Goal: Task Accomplishment & Management: Manage account settings

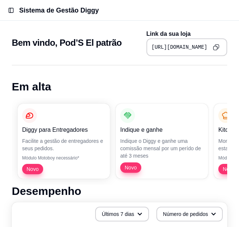
drag, startPoint x: 105, startPoint y: 89, endPoint x: 147, endPoint y: 87, distance: 42.1
click at [147, 87] on h1 "Em alta" at bounding box center [119, 86] width 215 height 13
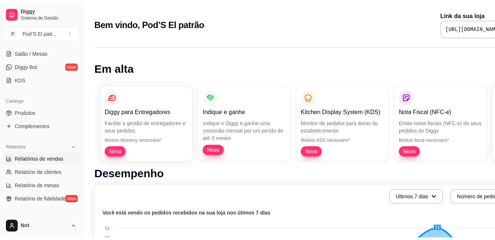
scroll to position [147, 0]
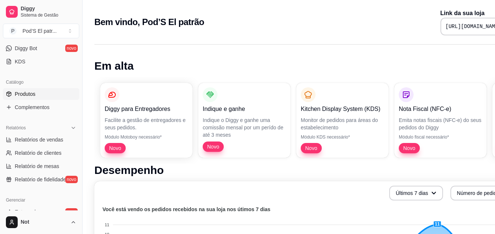
click at [20, 94] on span "Produtos" at bounding box center [25, 93] width 21 height 7
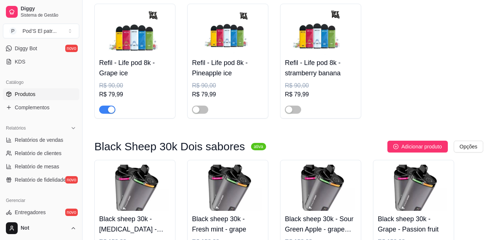
scroll to position [4276, 0]
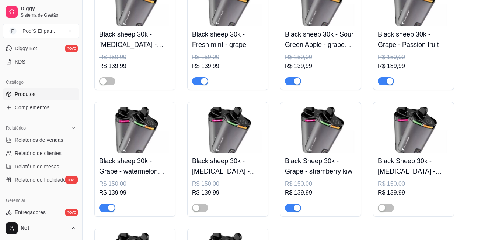
click at [204, 84] on div "button" at bounding box center [204, 81] width 7 height 7
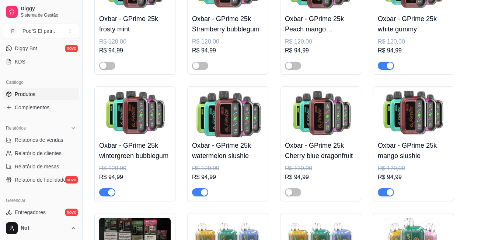
scroll to position [6105, 0]
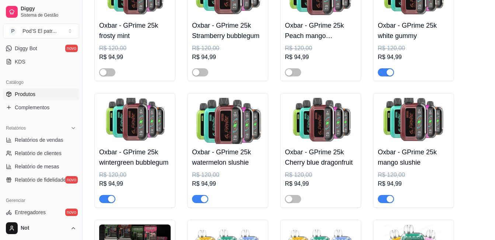
click at [244, 76] on div "button" at bounding box center [390, 72] width 7 height 7
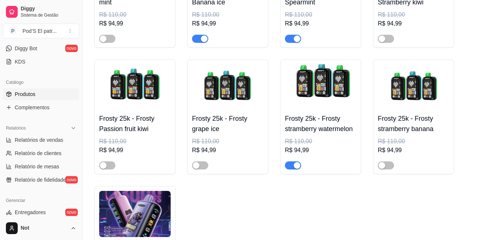
scroll to position [6916, 0]
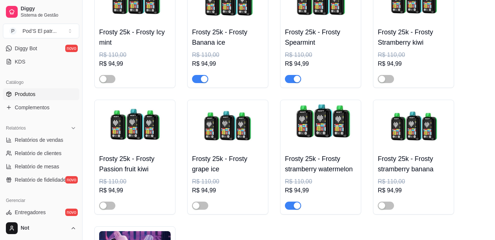
click at [244, 209] on div "button" at bounding box center [297, 205] width 7 height 7
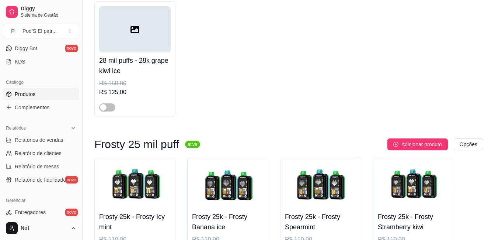
scroll to position [0, 0]
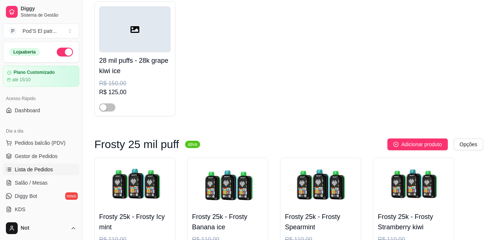
click at [31, 171] on span "Lista de Pedidos" at bounding box center [34, 168] width 38 height 7
